Goal: Task Accomplishment & Management: Manage account settings

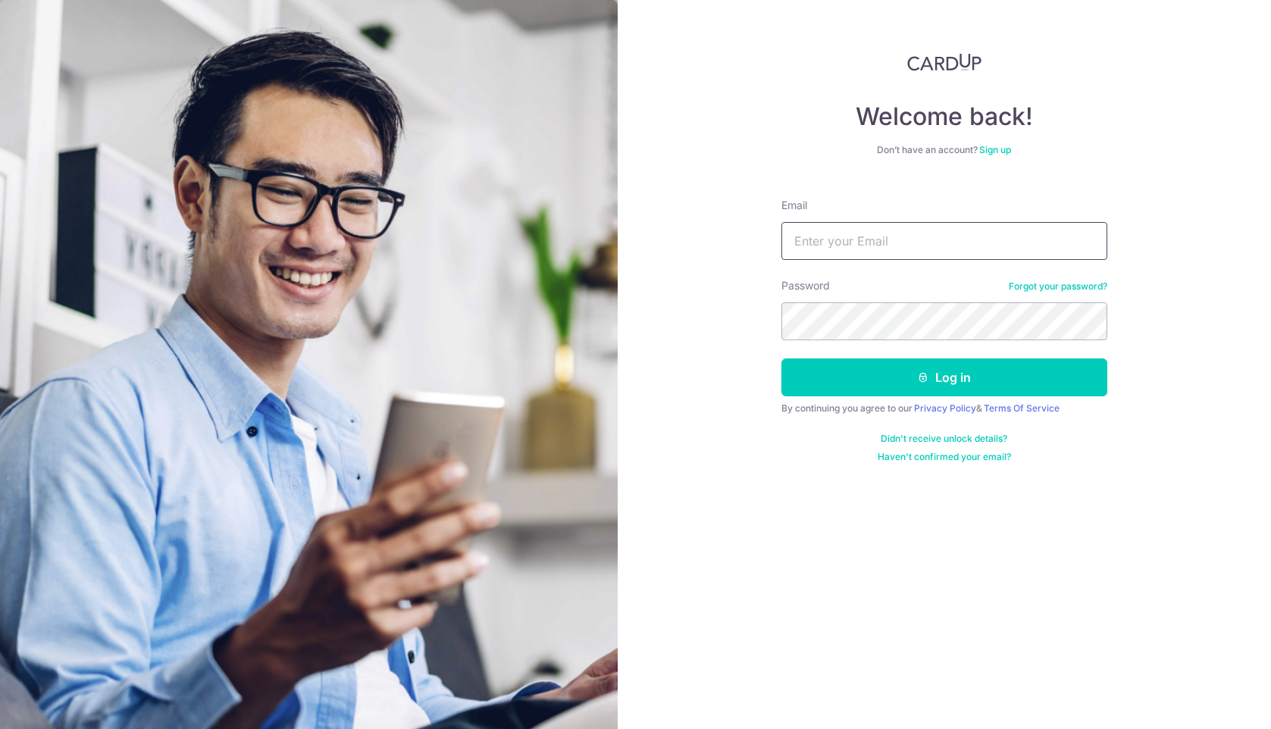
click at [914, 237] on input "Email" at bounding box center [944, 241] width 326 height 38
type input "[EMAIL_ADDRESS][DOMAIN_NAME]"
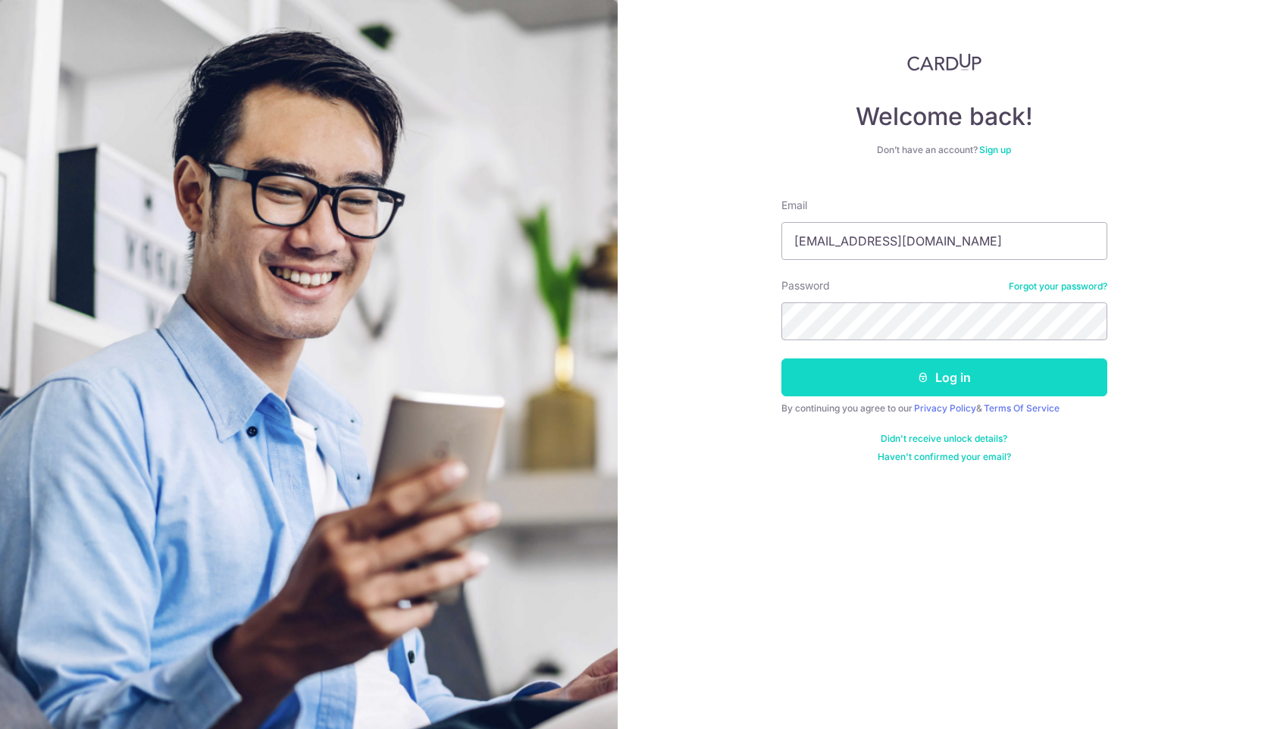
click at [923, 374] on icon "submit" at bounding box center [923, 377] width 12 height 12
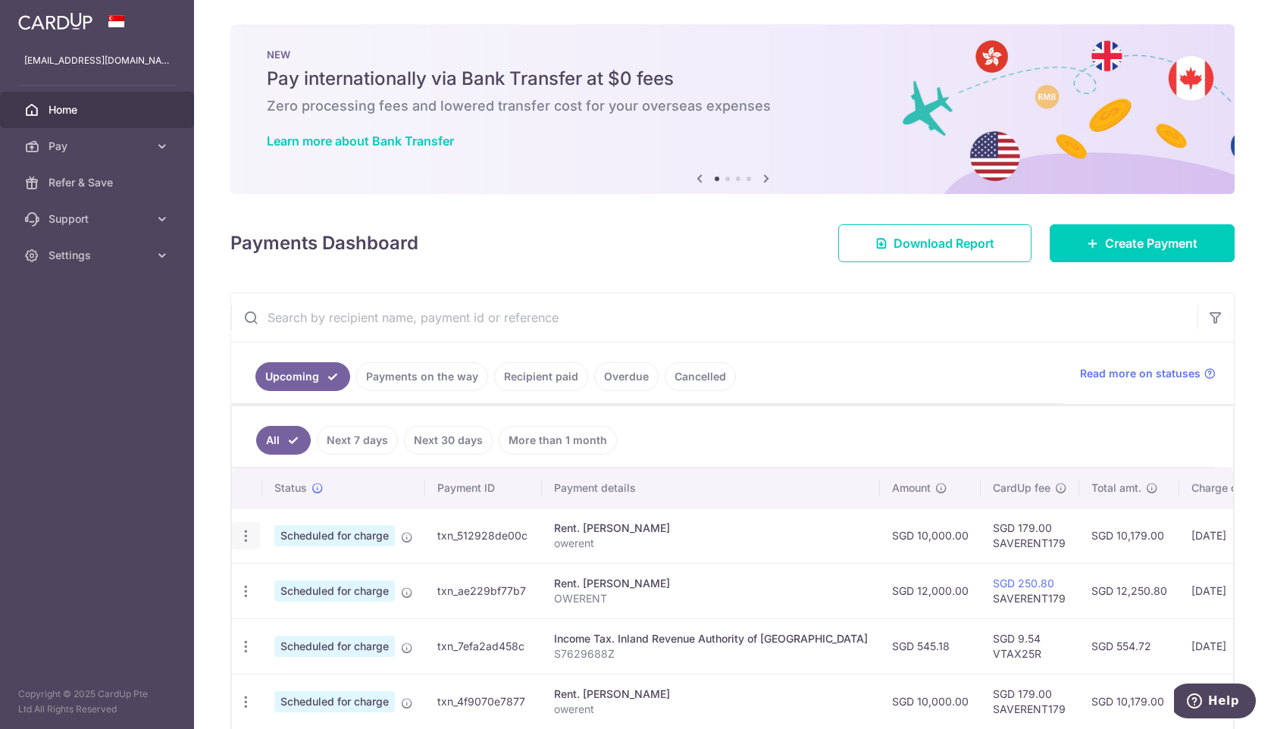
click at [246, 532] on icon "button" at bounding box center [246, 536] width 16 height 16
click at [297, 570] on span "Update payment" at bounding box center [326, 577] width 103 height 18
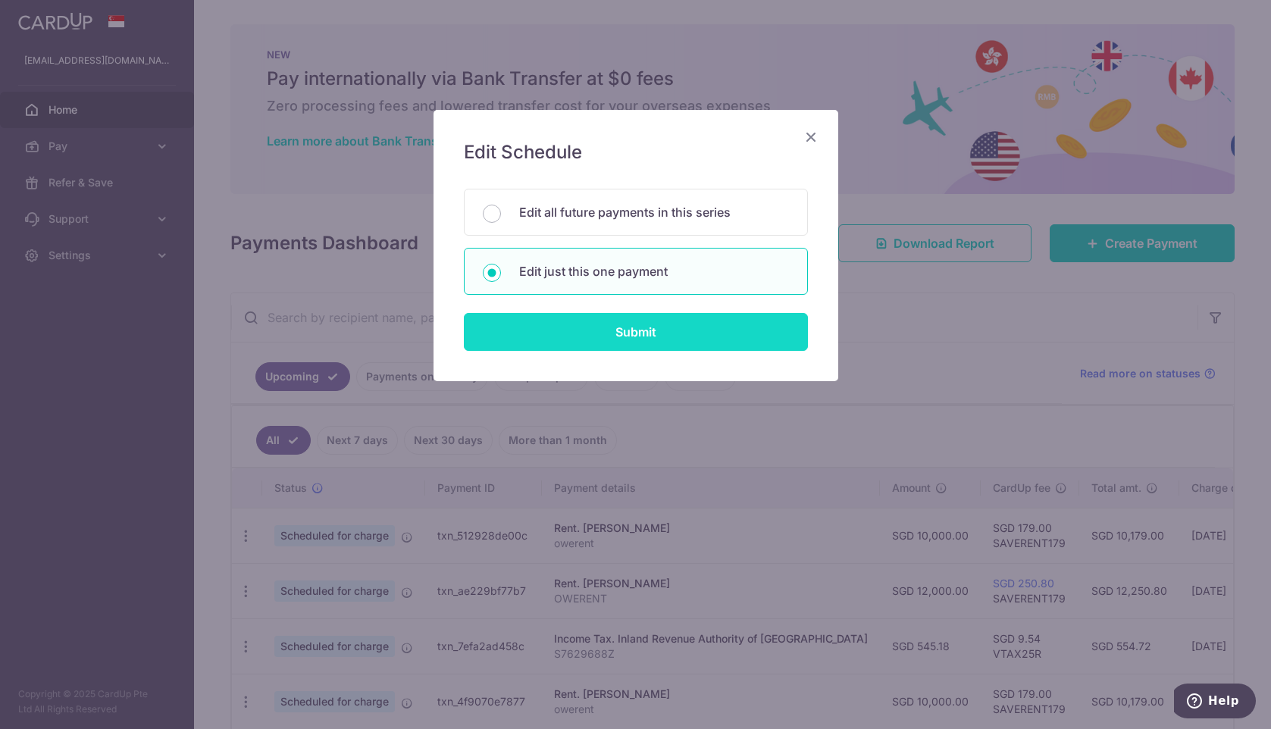
click at [593, 326] on input "Submit" at bounding box center [636, 332] width 344 height 38
radio input "true"
type input "10,000.00"
type input "13/10/2025"
type input "owerent"
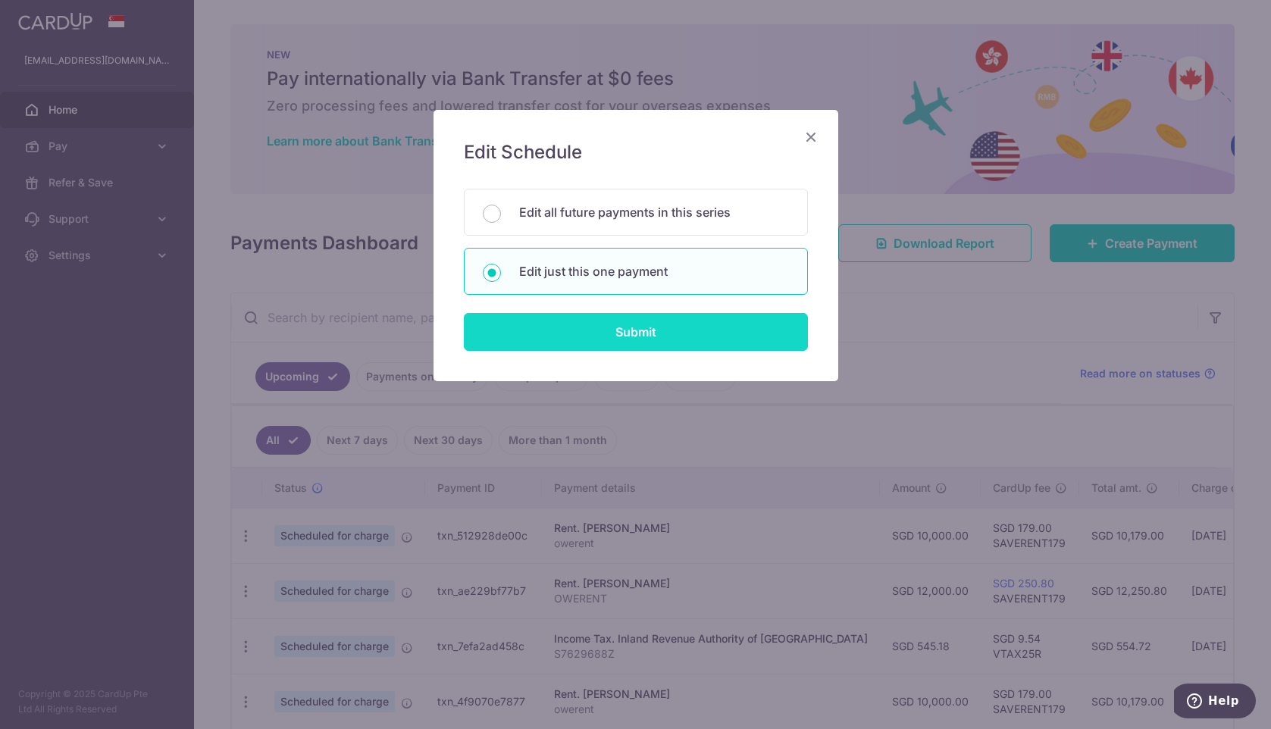
type input "SAVERENT179"
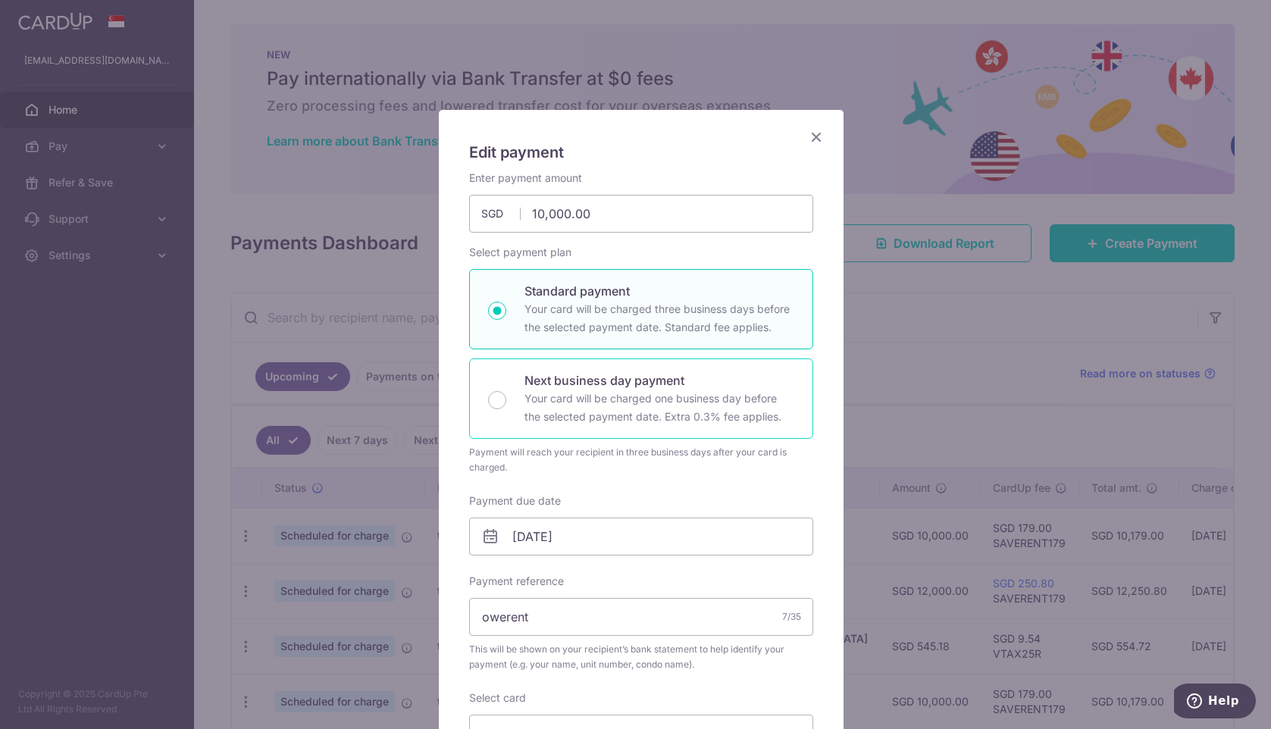
click at [501, 390] on div "Next business day payment Your card will be charged one business day before the…" at bounding box center [641, 398] width 344 height 80
radio input "false"
radio input "true"
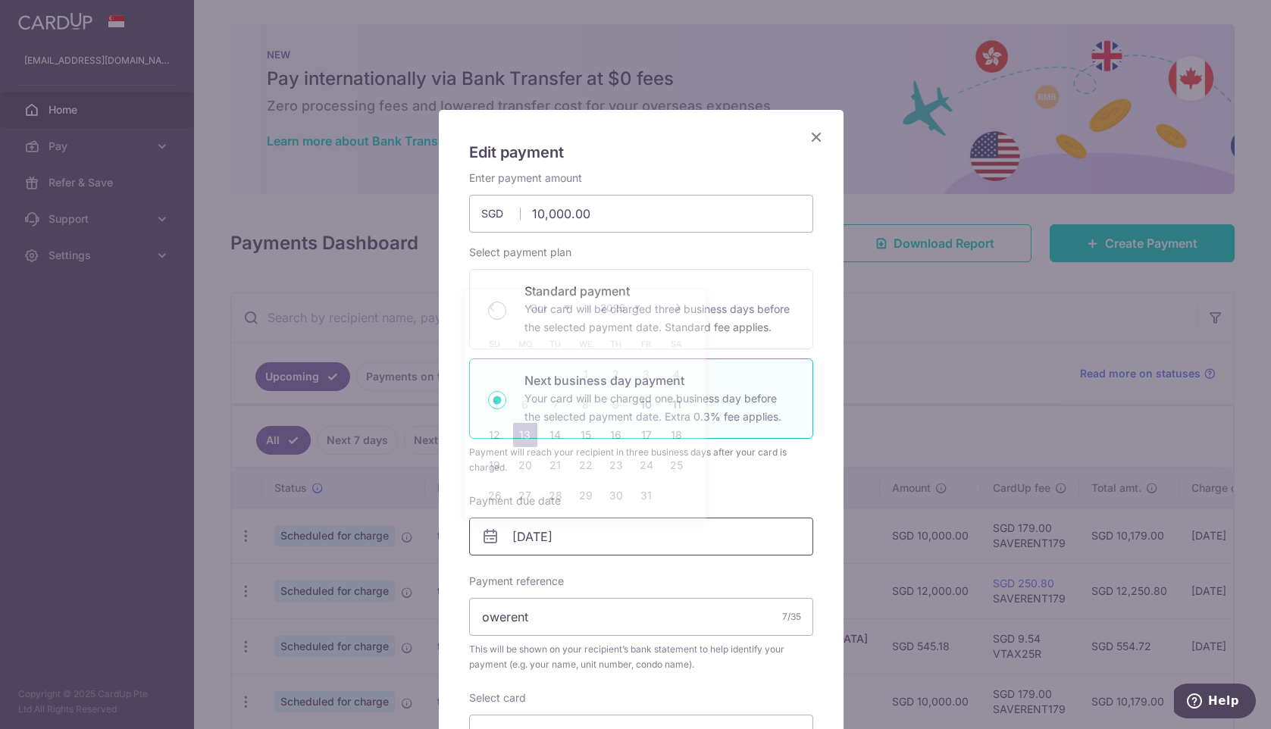
click at [540, 537] on input "13/10/2025" at bounding box center [641, 537] width 344 height 38
click at [562, 622] on input "owerent" at bounding box center [641, 617] width 344 height 38
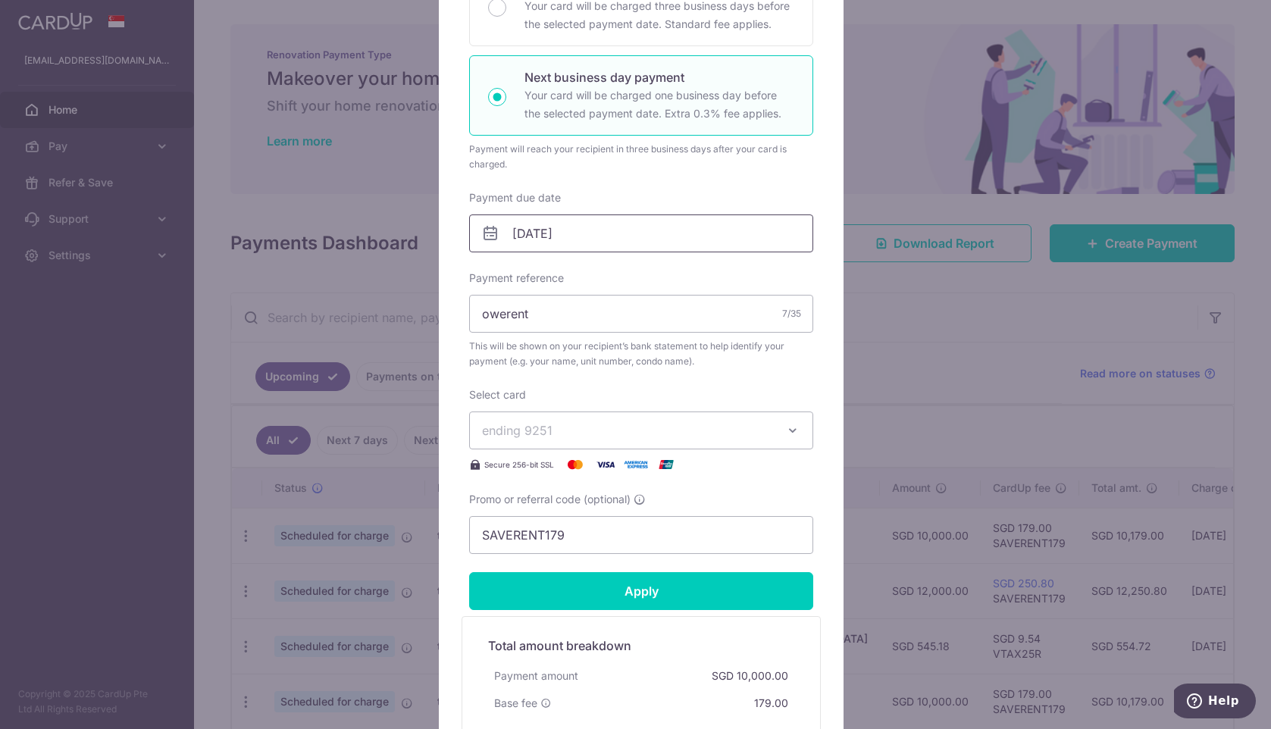
click at [581, 238] on input "13/10/2025" at bounding box center [641, 233] width 344 height 38
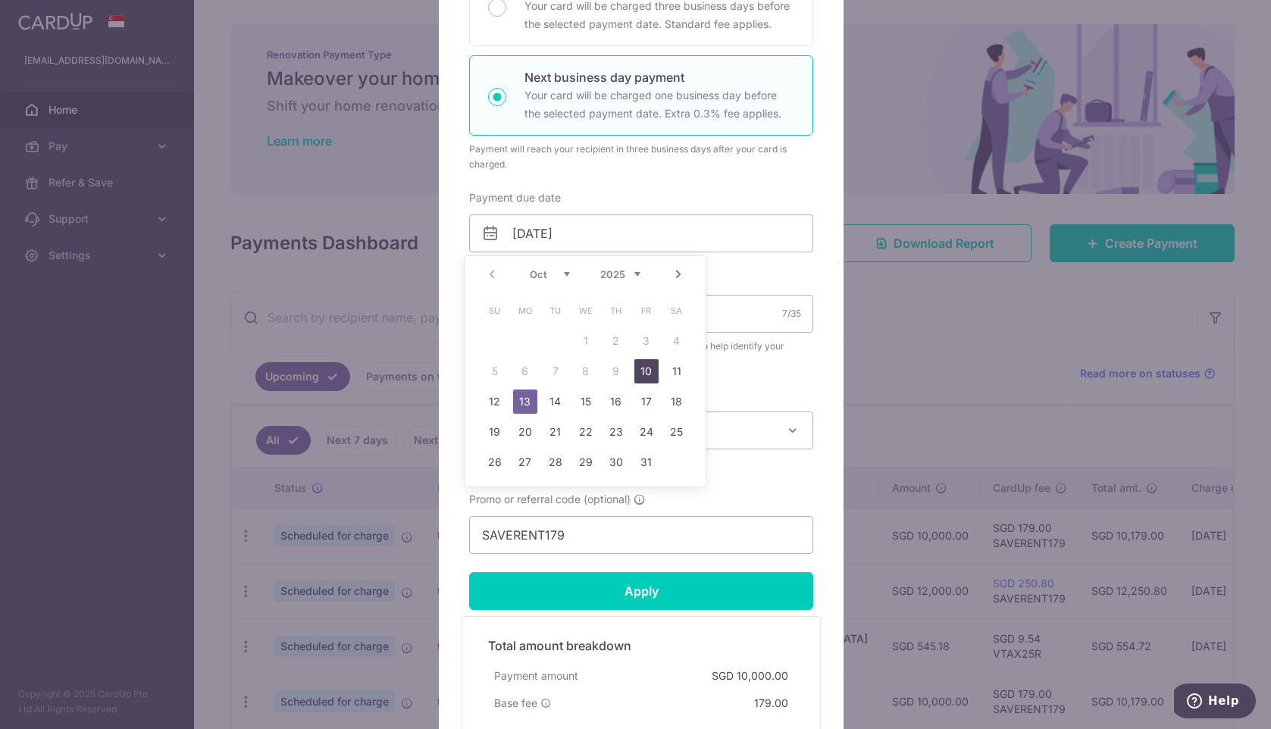
click at [645, 367] on link "10" at bounding box center [646, 371] width 24 height 24
type input "10/10/2025"
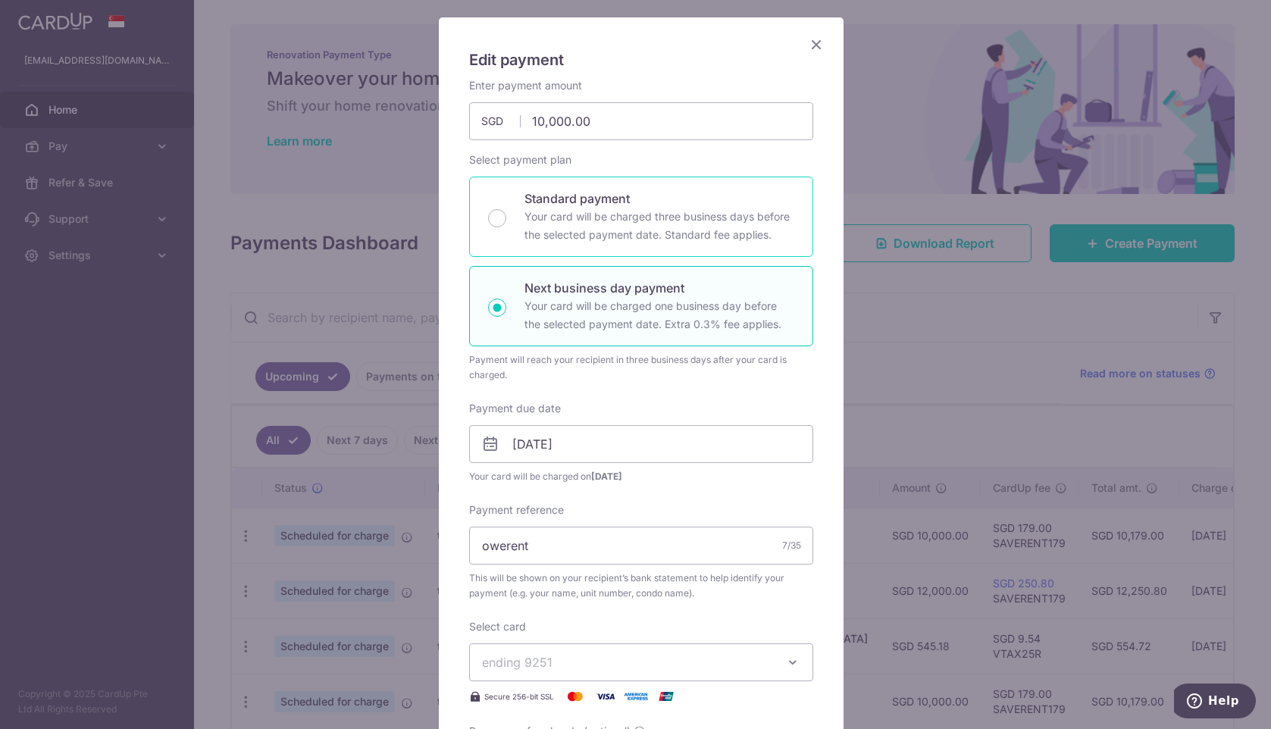
scroll to position [76, 0]
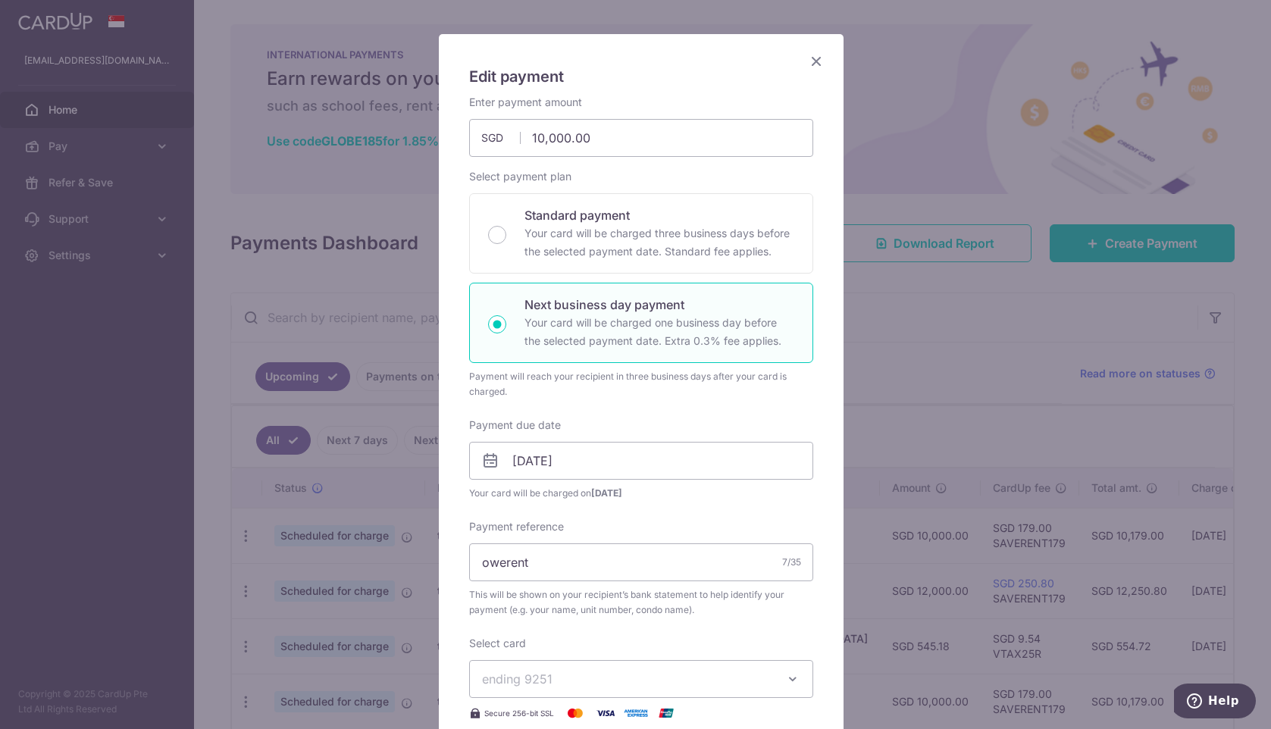
click at [811, 61] on icon "Close" at bounding box center [816, 61] width 18 height 19
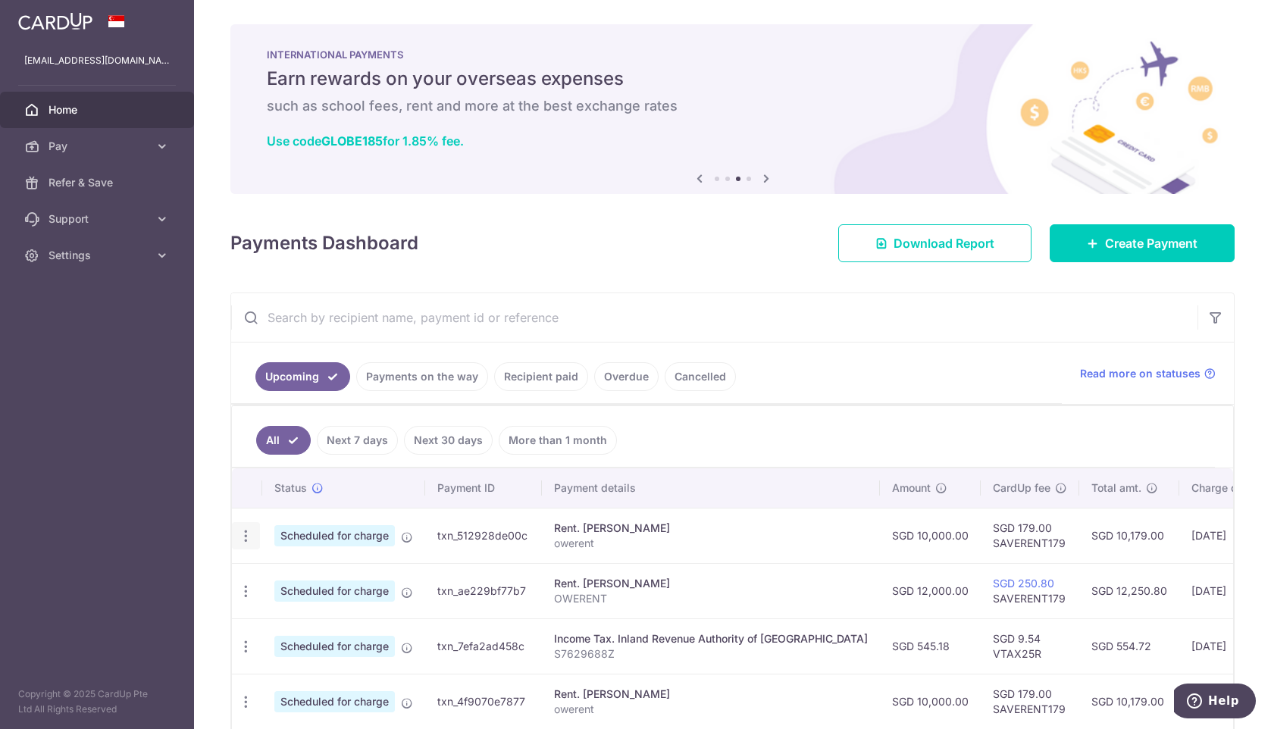
click at [246, 540] on icon "button" at bounding box center [246, 536] width 16 height 16
click at [318, 585] on span "Update payment" at bounding box center [326, 577] width 103 height 18
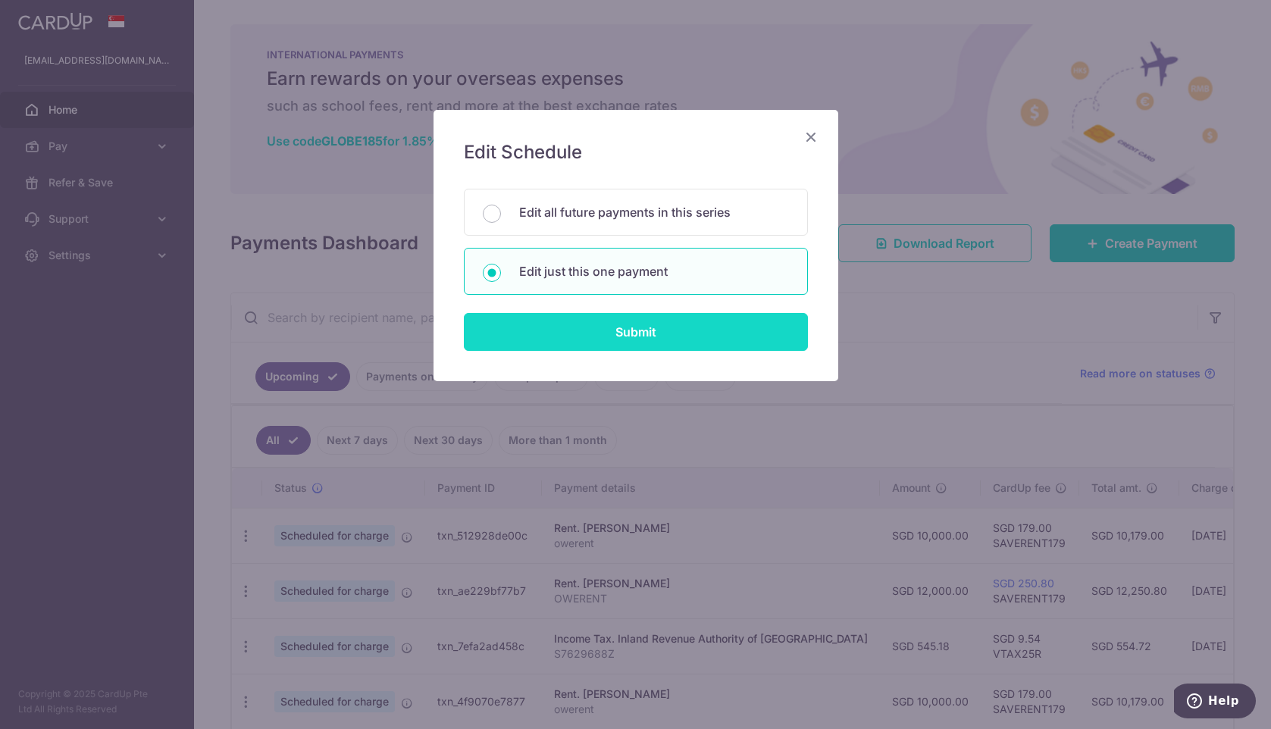
click at [675, 337] on input "Submit" at bounding box center [636, 332] width 344 height 38
radio input "true"
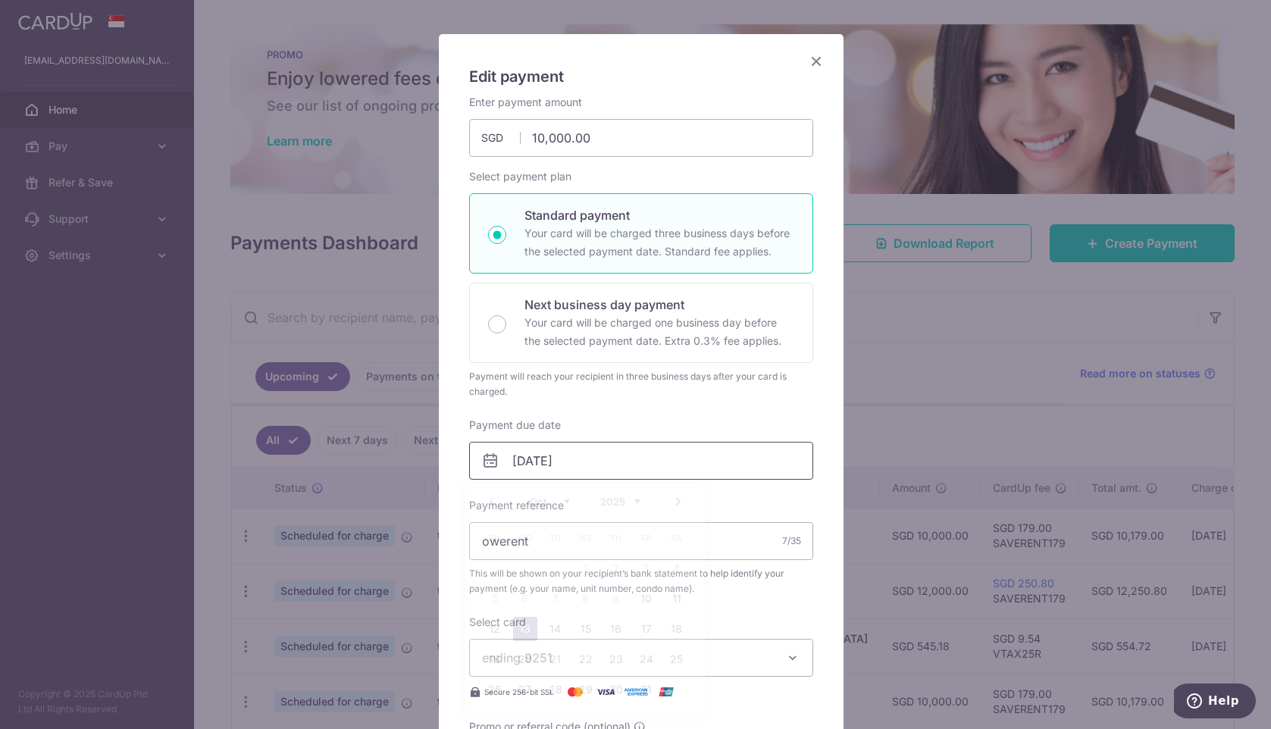
click at [558, 467] on input "13/10/2025" at bounding box center [641, 461] width 344 height 38
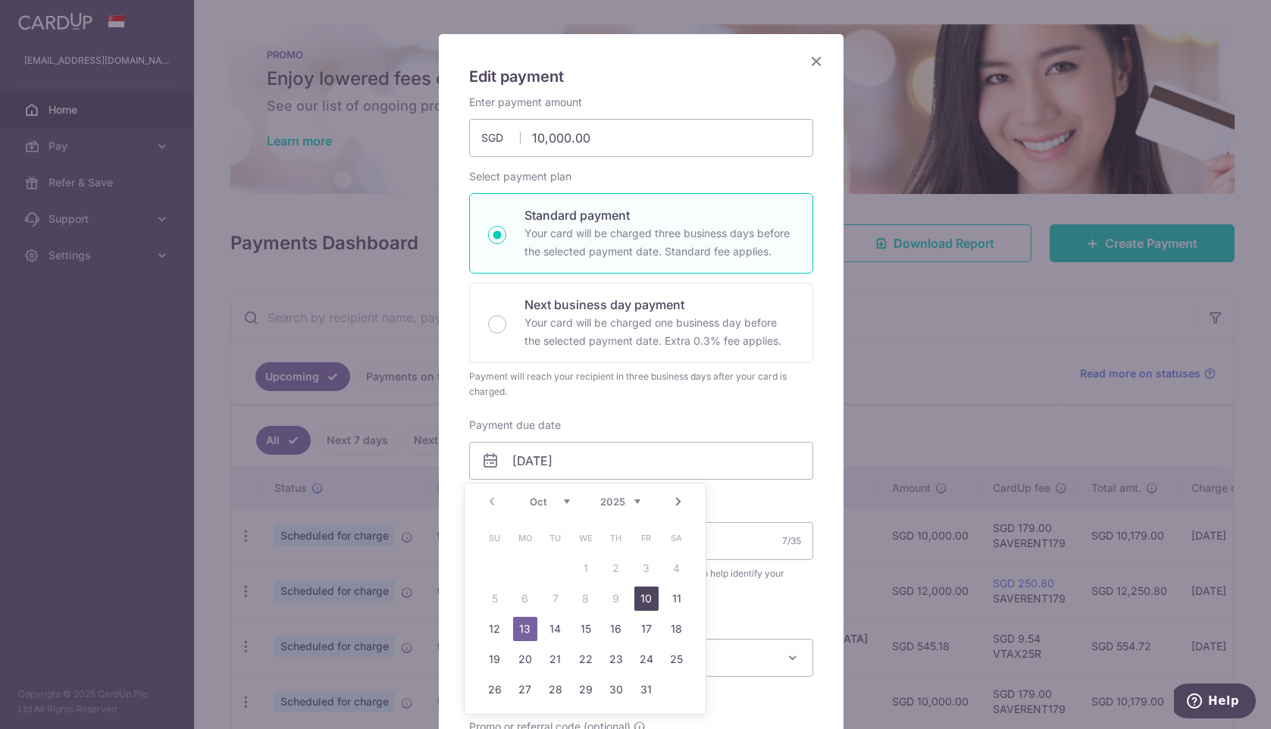
click at [645, 599] on link "10" at bounding box center [646, 599] width 24 height 24
type input "10/10/2025"
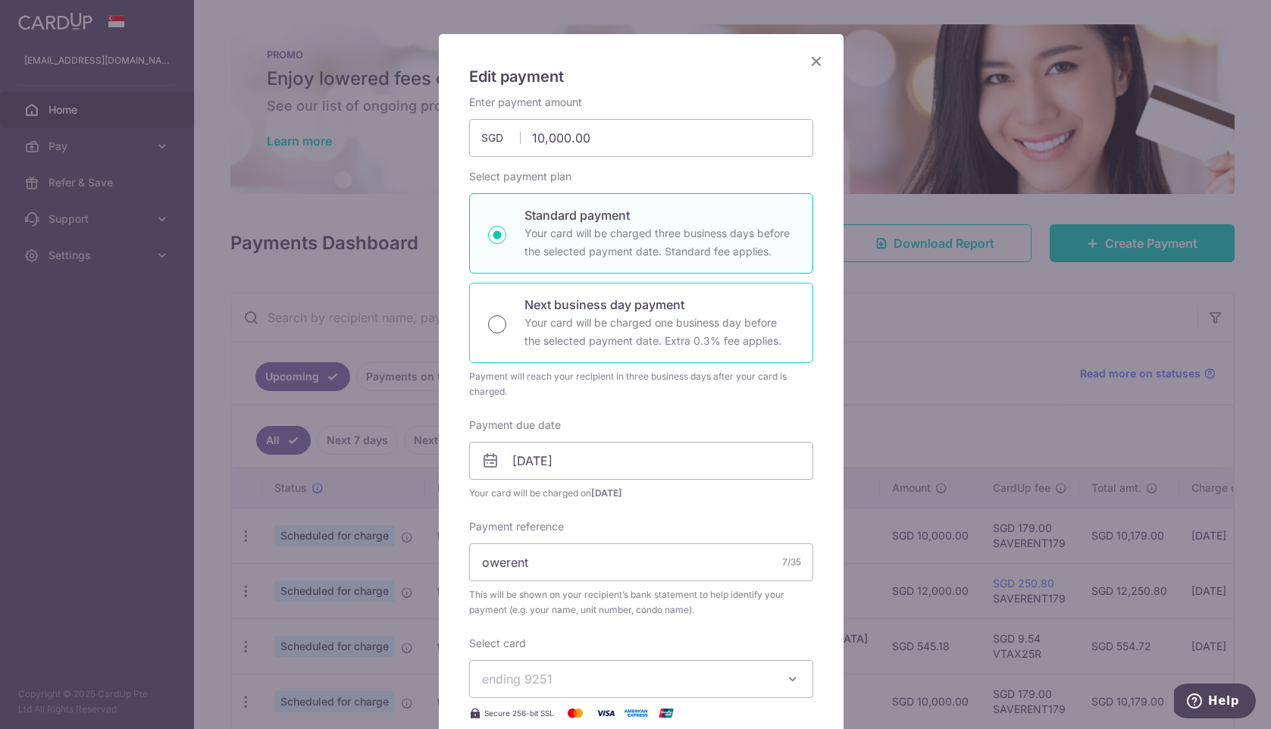
click at [491, 323] on input "Next business day payment Your card will be charged one business day before the…" at bounding box center [497, 324] width 18 height 18
radio input "true"
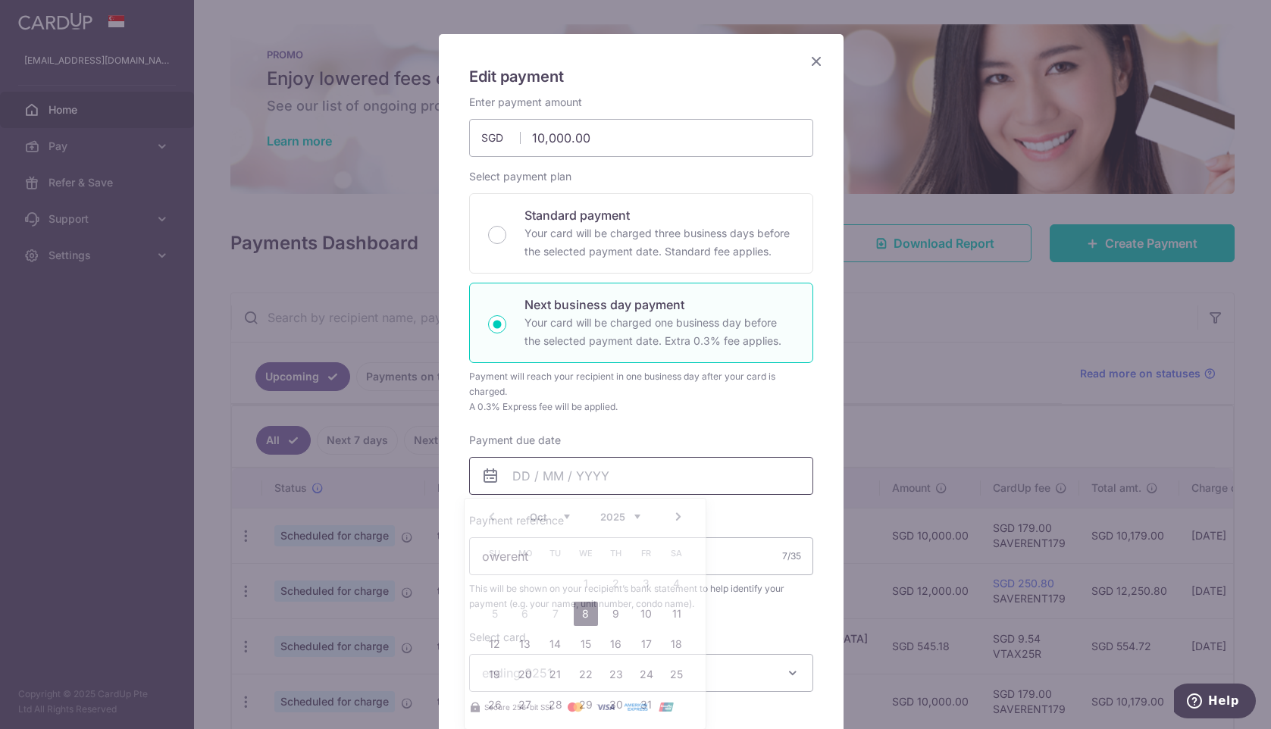
click at [590, 484] on input "Payment due date" at bounding box center [641, 476] width 344 height 38
click at [595, 615] on link "8" at bounding box center [586, 614] width 24 height 24
type input "[DATE]"
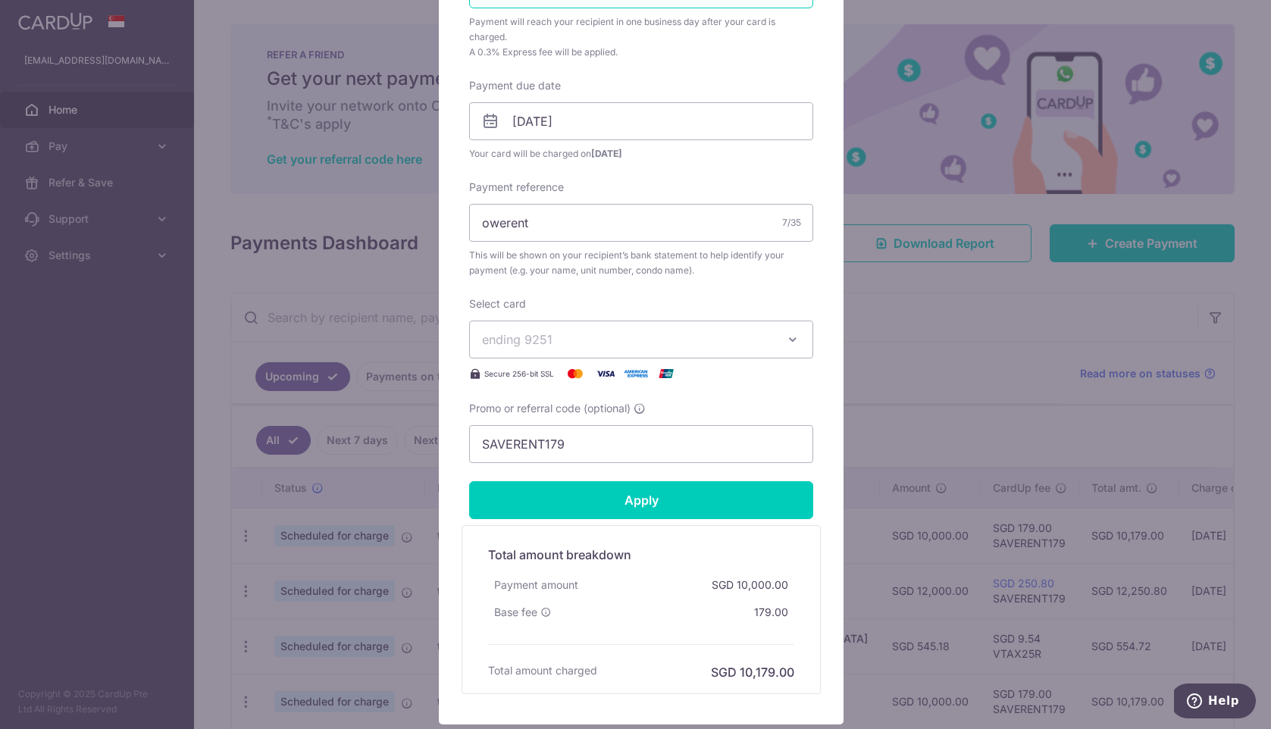
scroll to position [455, 0]
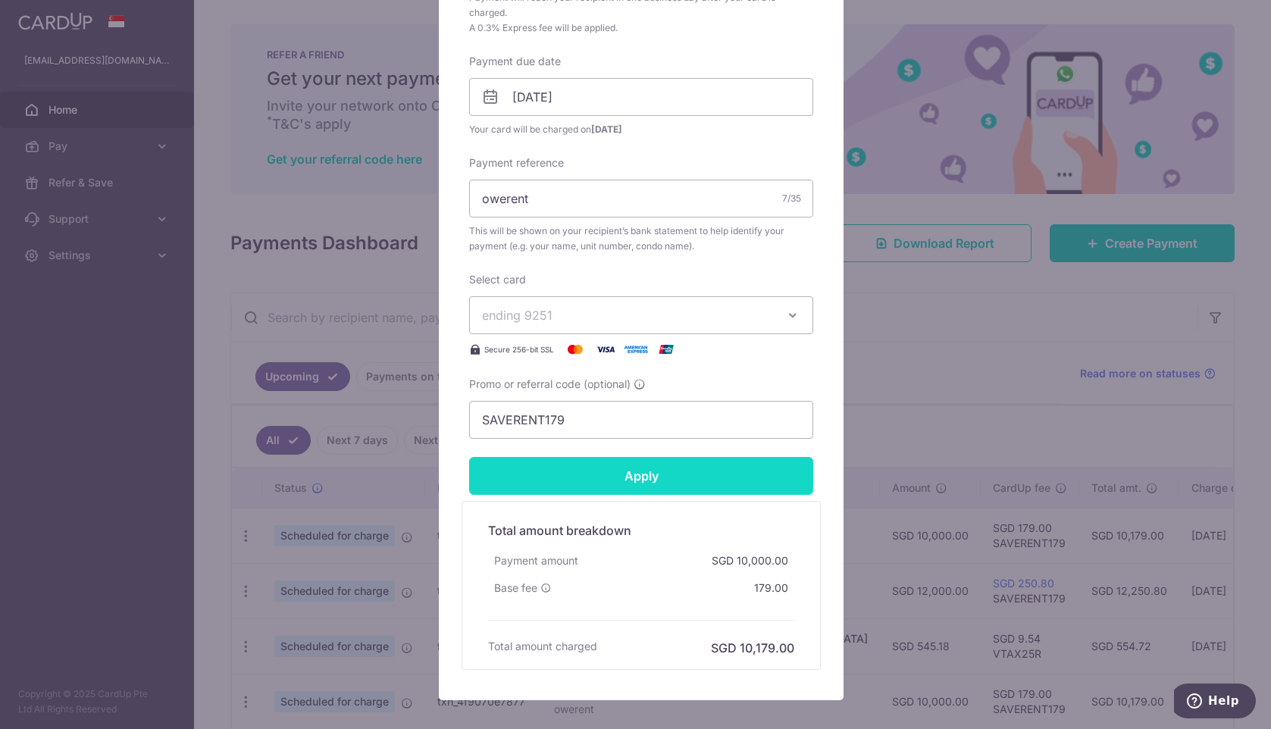
click at [612, 478] on input "Apply" at bounding box center [641, 476] width 344 height 38
type input "Successfully Applied"
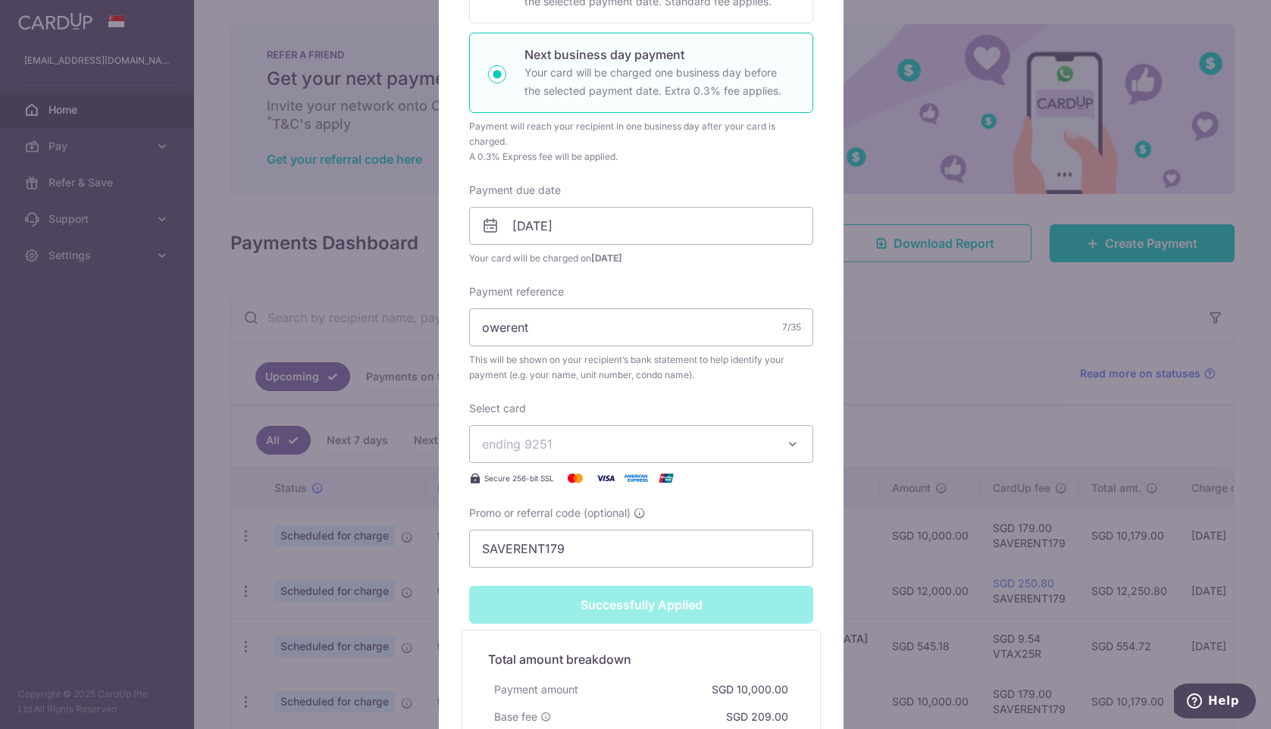
scroll to position [76, 0]
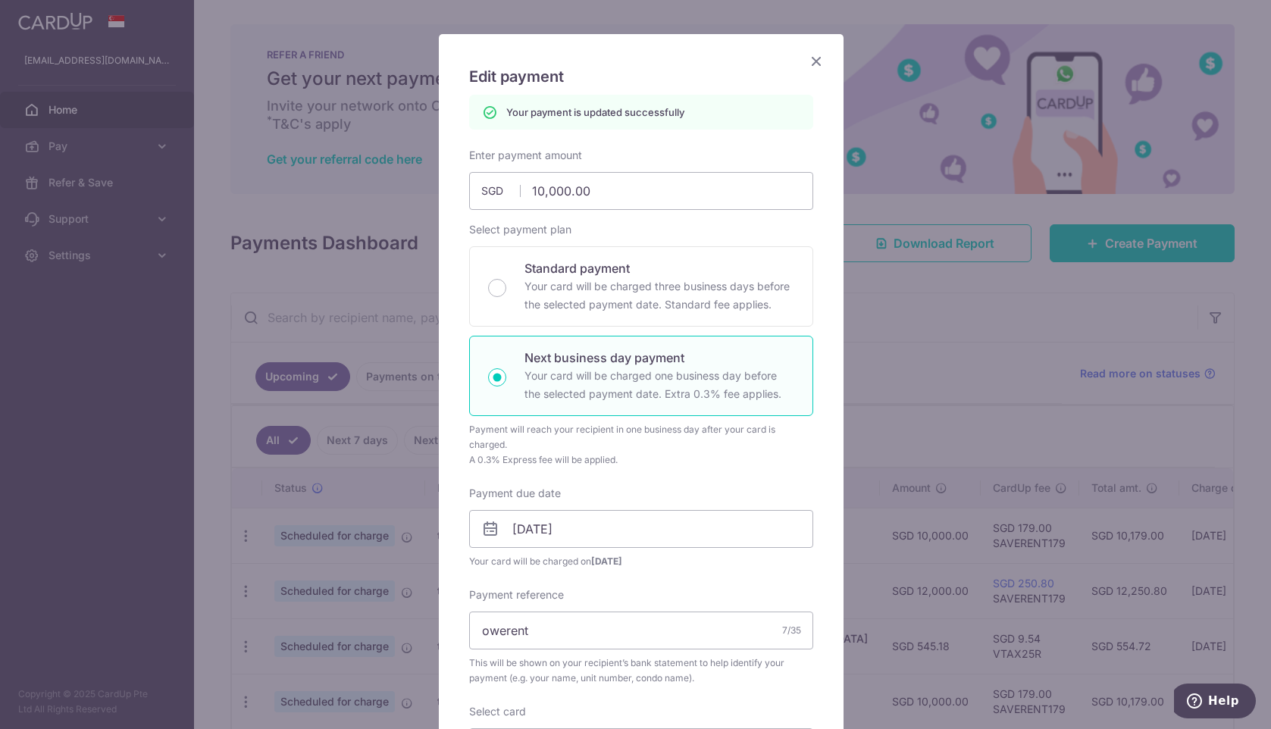
click at [816, 65] on icon "Close" at bounding box center [816, 61] width 18 height 19
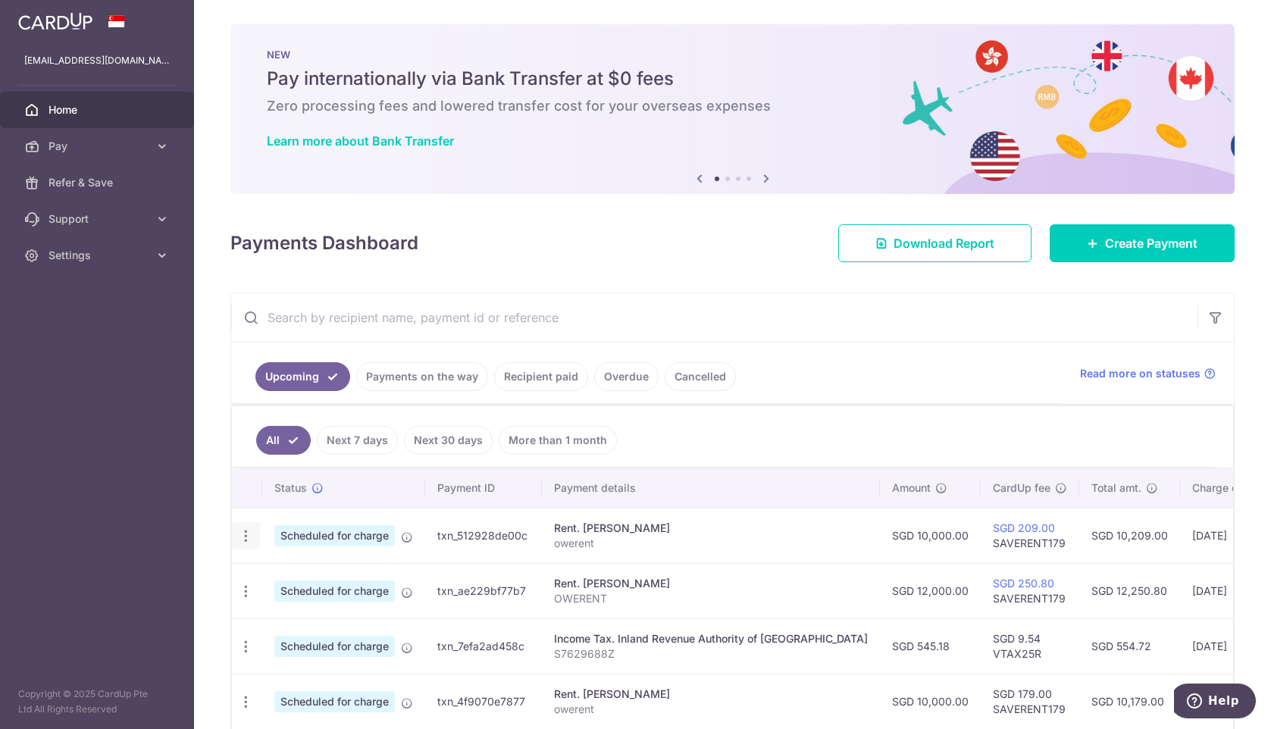
click at [244, 534] on icon "button" at bounding box center [246, 536] width 16 height 16
click at [310, 575] on span "Update payment" at bounding box center [326, 577] width 103 height 18
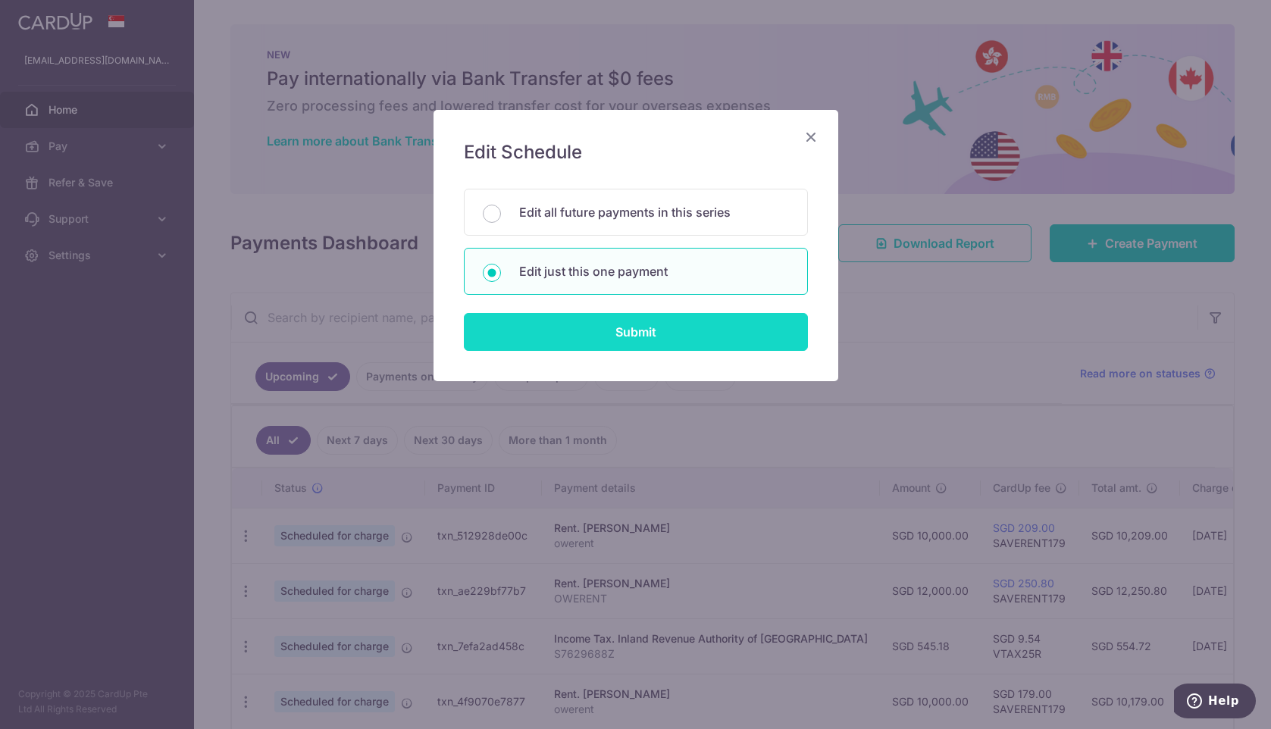
click at [608, 339] on input "Submit" at bounding box center [636, 332] width 344 height 38
radio input "true"
type input "10,000.00"
type input "[DATE]"
type input "owerent"
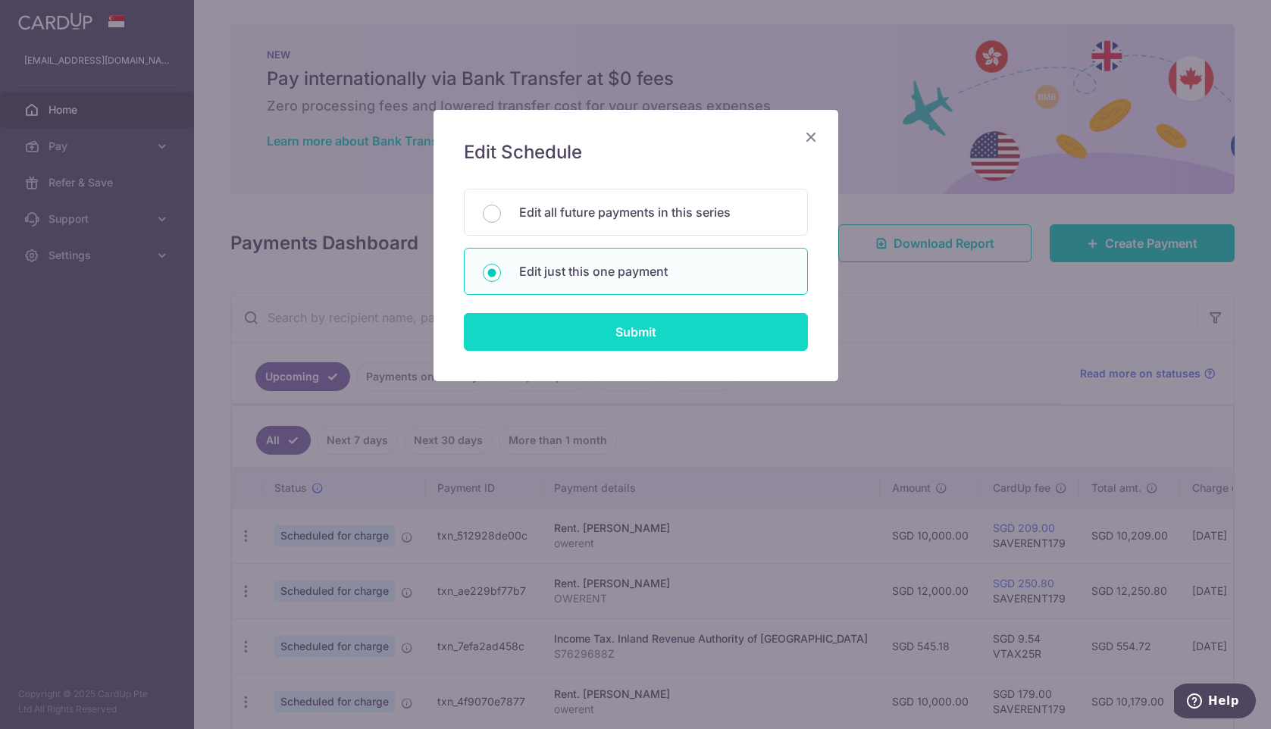
type input "SAVERENT179"
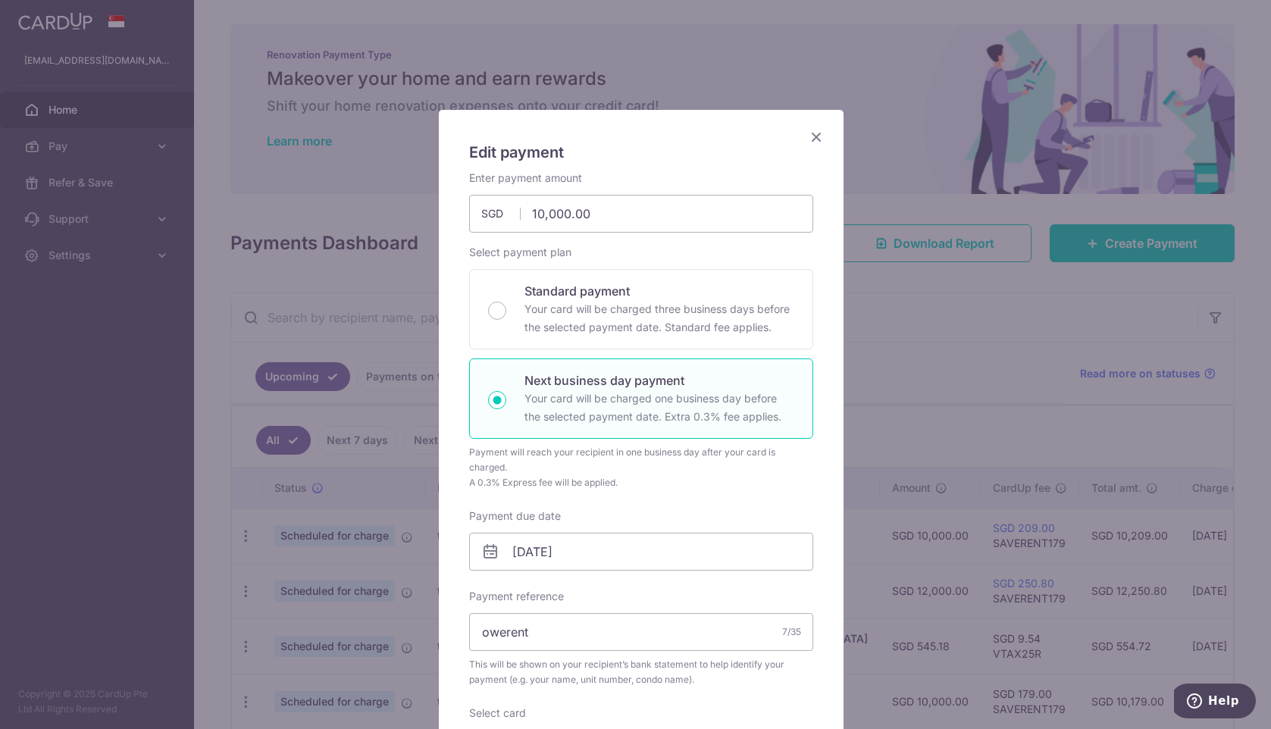
click at [812, 139] on icon "Close" at bounding box center [816, 136] width 18 height 19
